Goal: Task Accomplishment & Management: Complete application form

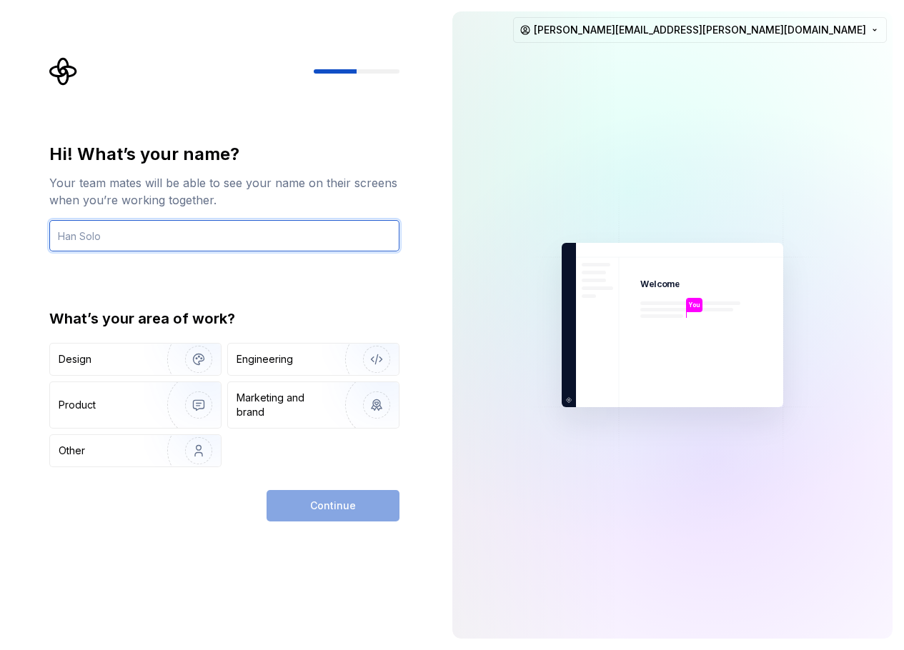
click at [234, 237] on input "text" at bounding box center [224, 235] width 350 height 31
type input "[PERSON_NAME]"
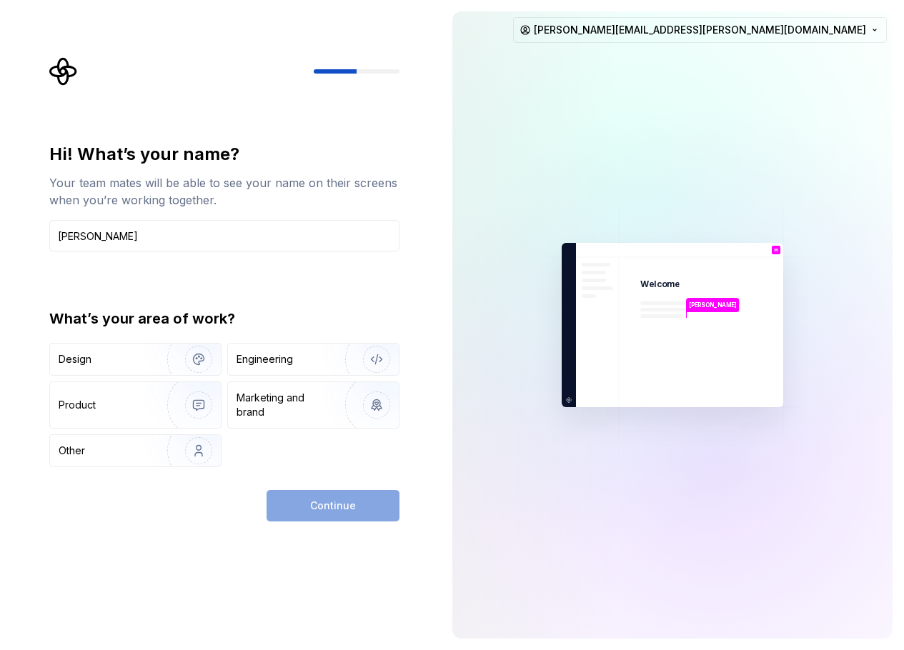
click at [237, 281] on div "Hi! What’s your name? Your team mates will be able to see your name on their sc…" at bounding box center [224, 305] width 350 height 324
click at [306, 361] on div "Engineering" at bounding box center [294, 359] width 114 height 14
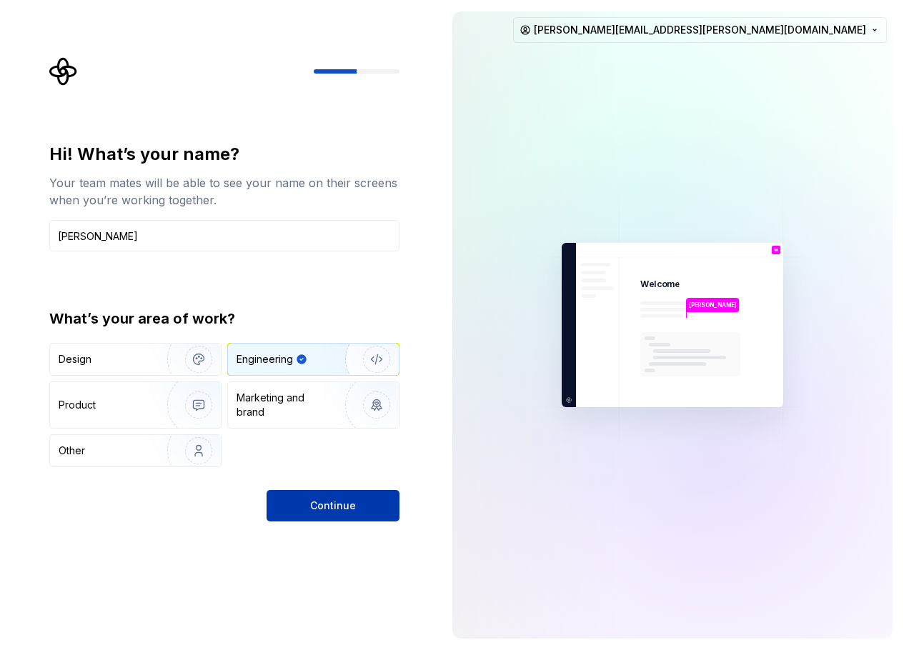
click at [345, 514] on button "Continue" at bounding box center [333, 505] width 133 height 31
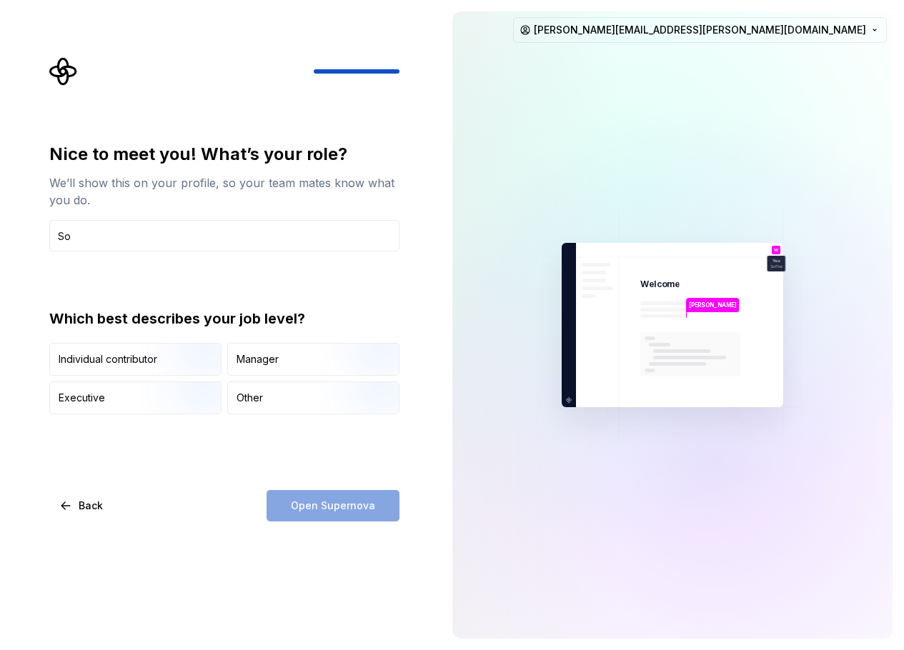
type input "S"
type input "Frontend Developer"
click at [409, 312] on div "Nice to meet you! What’s your role? We’ll show this on your profile, so your te…" at bounding box center [229, 289] width 376 height 465
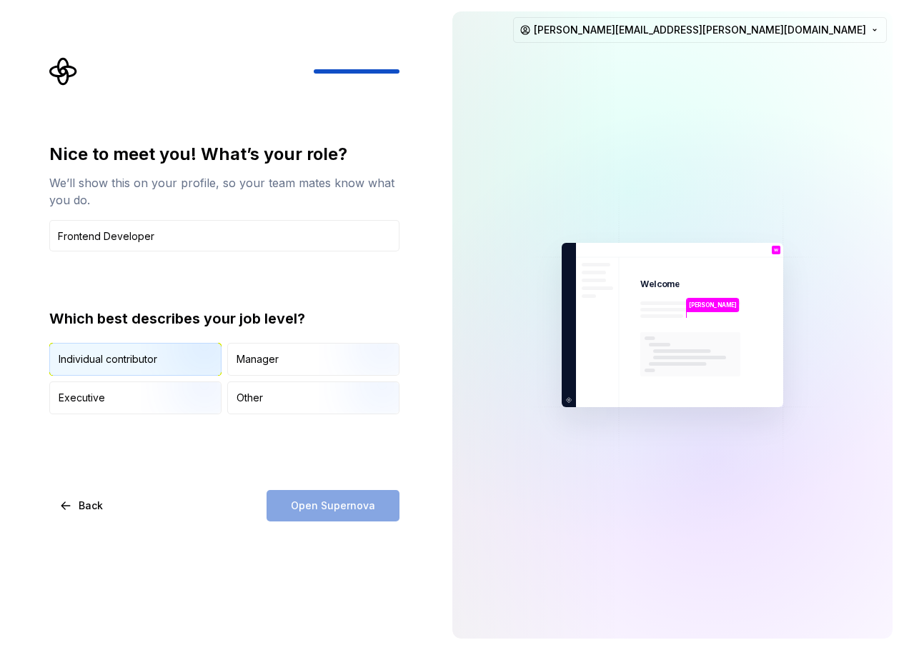
click at [159, 365] on img "button" at bounding box center [186, 377] width 91 height 96
click at [341, 515] on button "Open Supernova" at bounding box center [333, 505] width 133 height 31
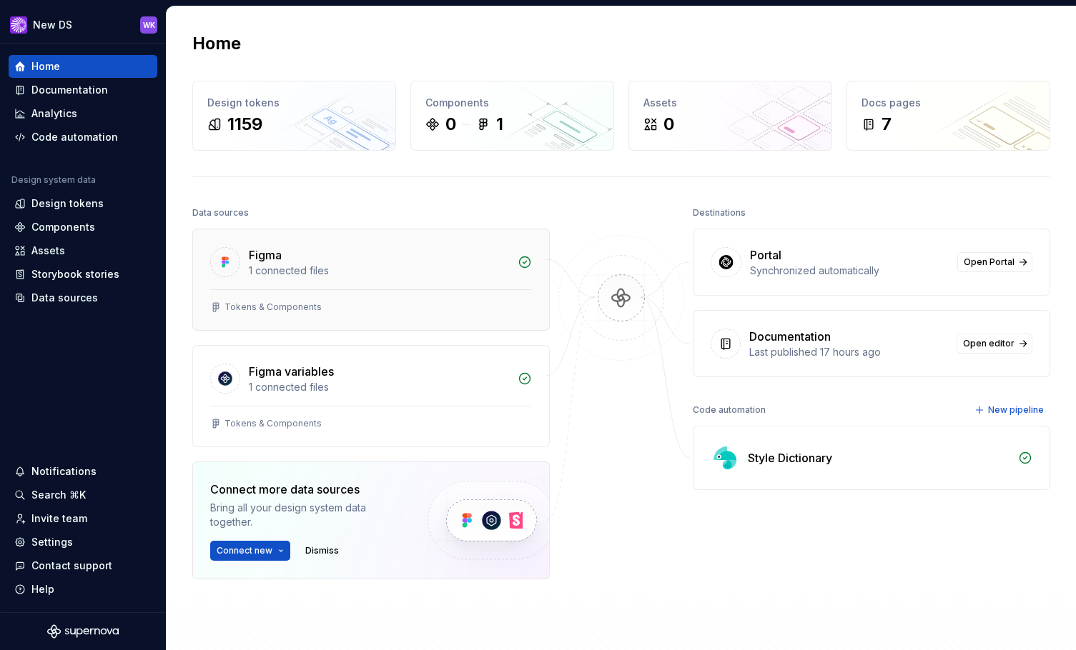
click at [355, 269] on div "1 connected files" at bounding box center [379, 271] width 260 height 14
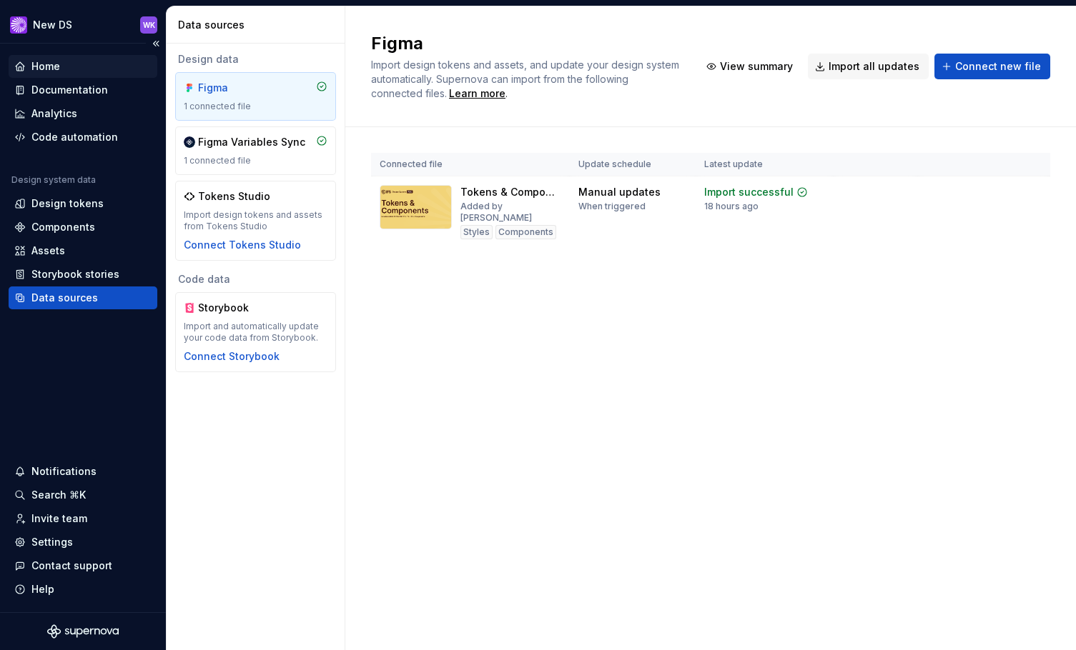
click at [66, 71] on div "Home" at bounding box center [82, 66] width 137 height 14
